Goal: Information Seeking & Learning: Learn about a topic

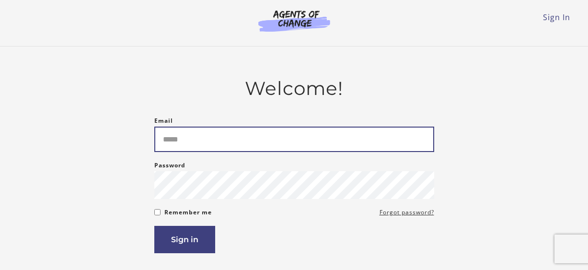
click at [187, 151] on input "Email" at bounding box center [294, 139] width 280 height 25
type input "**********"
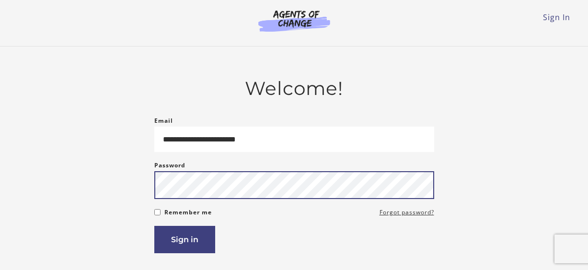
click at [154, 226] on button "Sign in" at bounding box center [184, 239] width 61 height 27
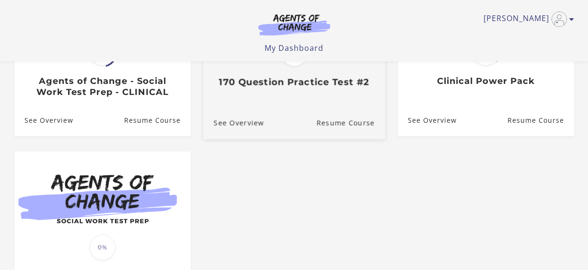
scroll to position [96, 0]
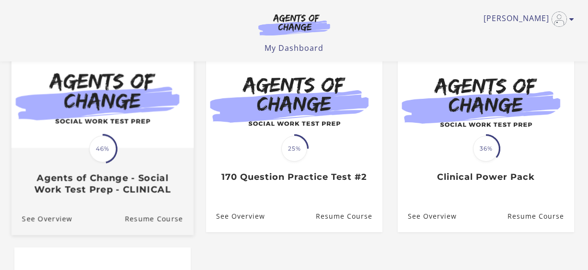
click at [103, 156] on span "46%" at bounding box center [102, 148] width 27 height 27
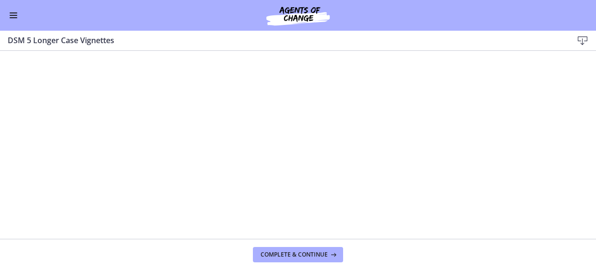
click at [13, 7] on div "Go to Dashboard" at bounding box center [298, 15] width 596 height 31
click at [11, 12] on button "Enable menu" at bounding box center [14, 16] width 12 height 12
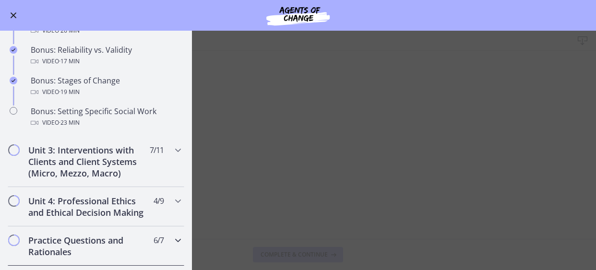
scroll to position [953, 0]
